Goal: Find specific page/section: Find specific page/section

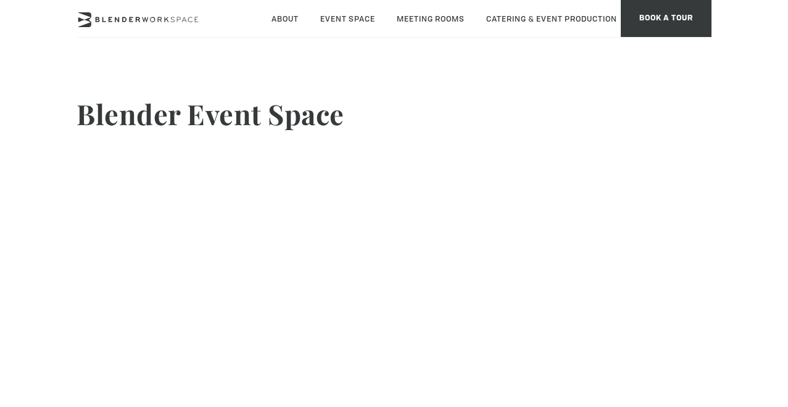
type input "14120590-[GEOGRAPHIC_DATA]"
type input "hs_email"
type input "email"
type input "2"
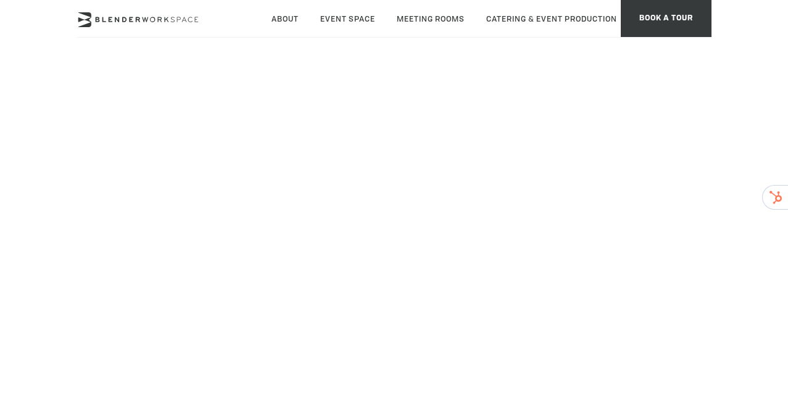
scroll to position [131, 0]
click at [747, 178] on body "Skip to main content About Neighborhood Global Collective Journal Event Space T…" at bounding box center [394, 395] width 788 height 905
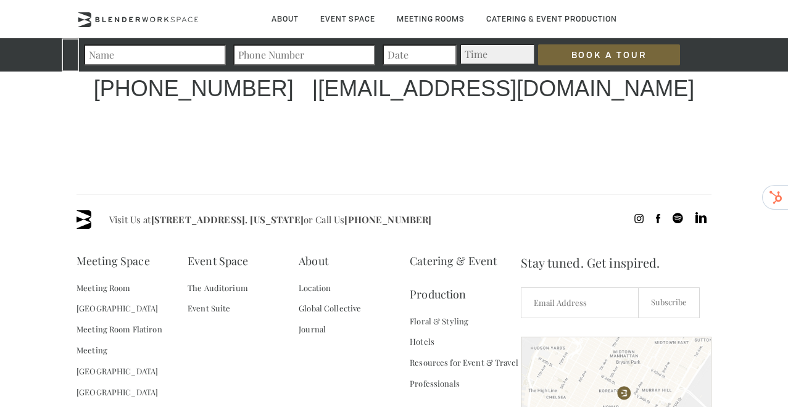
scroll to position [3701, 0]
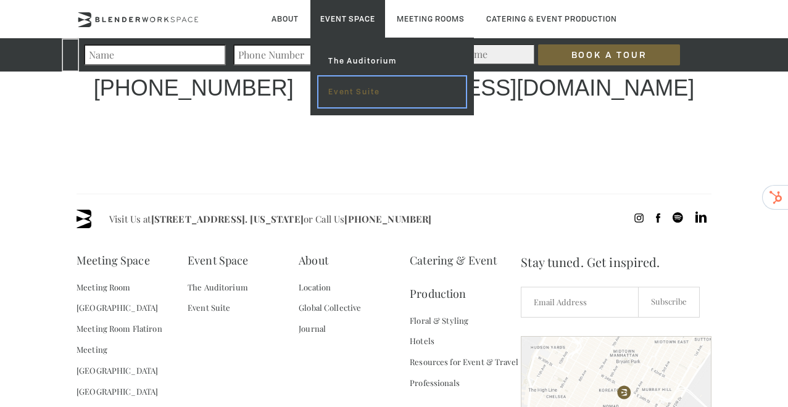
click at [355, 90] on link "Event Suite" at bounding box center [391, 92] width 147 height 31
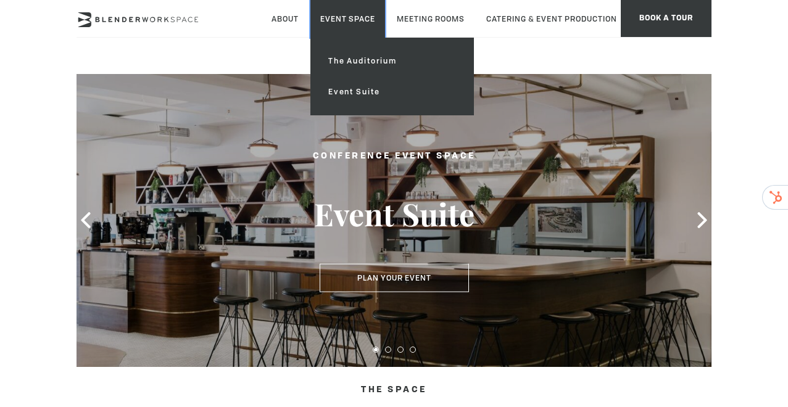
click at [347, 14] on link "Event Space" at bounding box center [347, 19] width 75 height 38
